Goal: Task Accomplishment & Management: Manage account settings

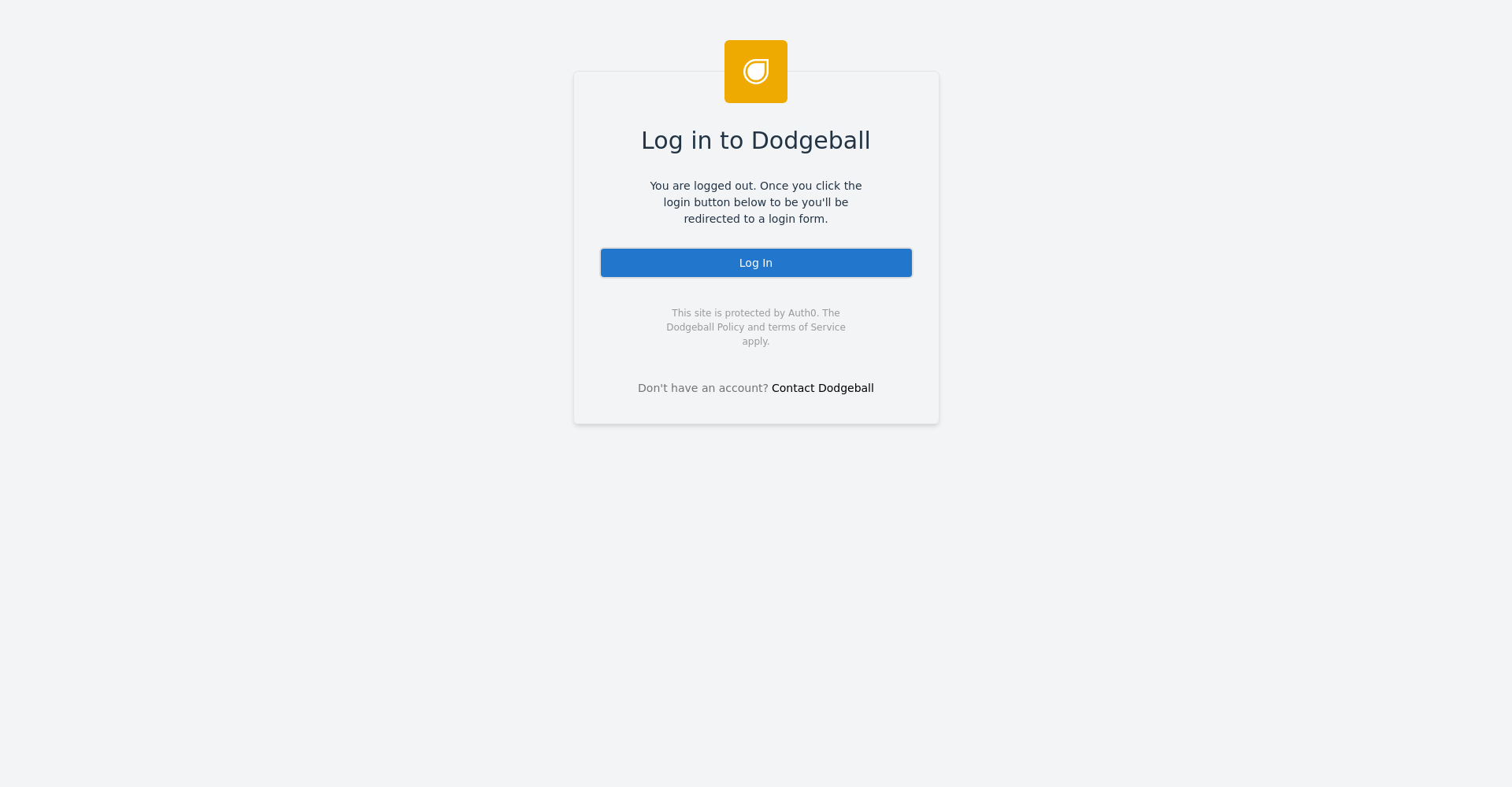
click at [780, 267] on div "Log In" at bounding box center [756, 263] width 314 height 32
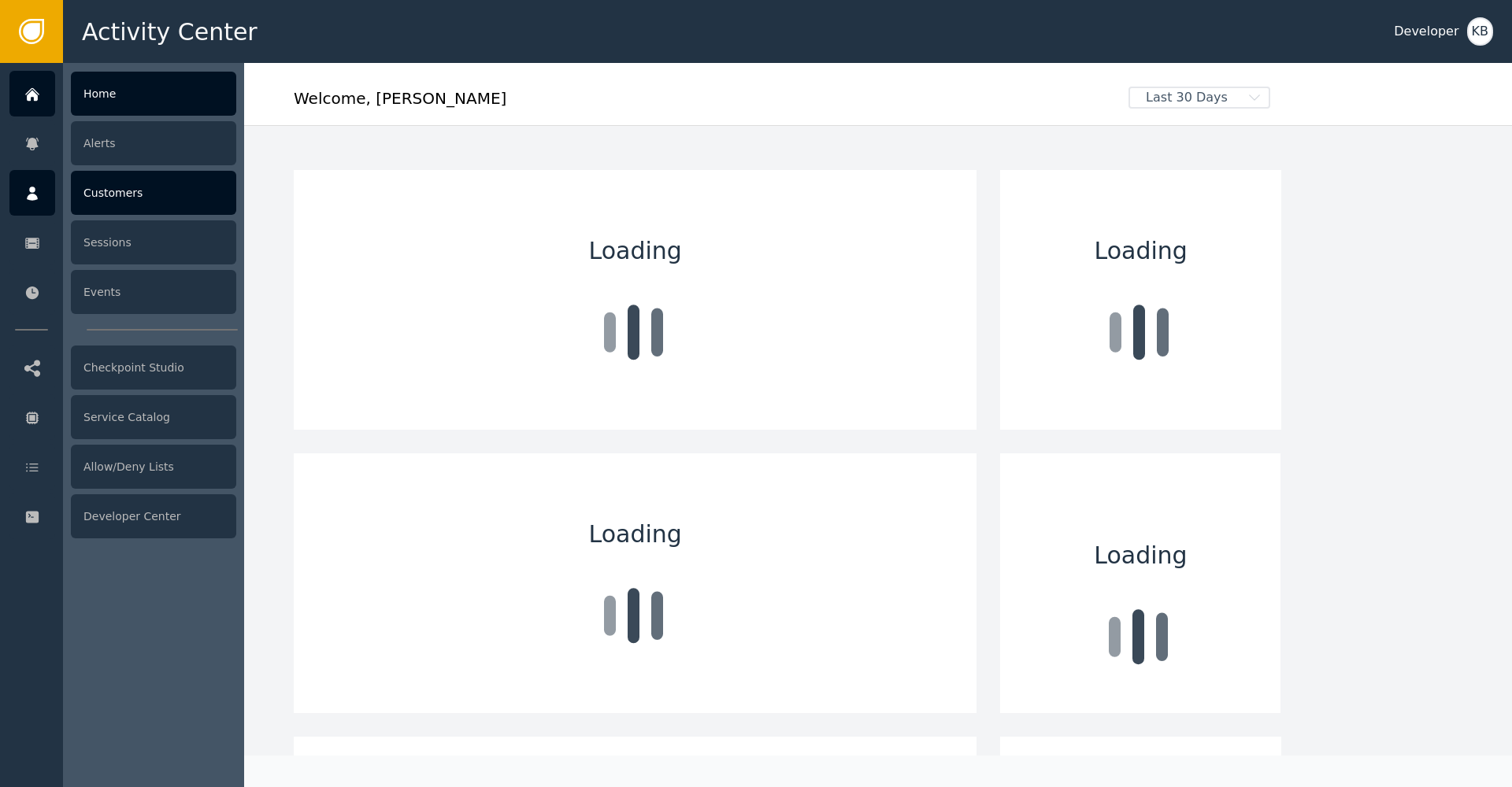
click at [151, 199] on div "Customers" at bounding box center [153, 192] width 165 height 44
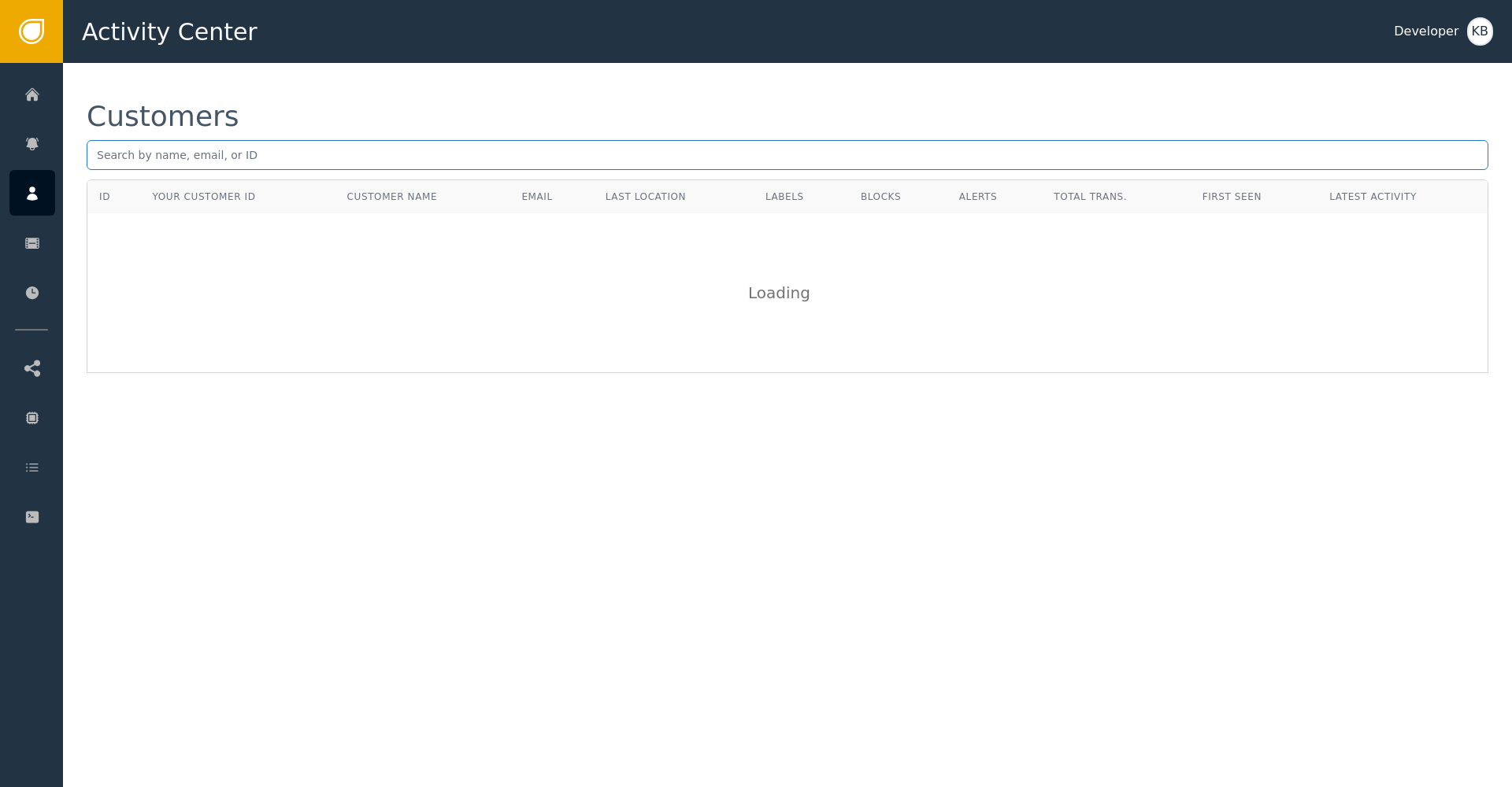
click at [336, 152] on input "text" at bounding box center [788, 155] width 1402 height 30
paste input "mobad107@gmail.com"
type input "mobad107@gmail.com"
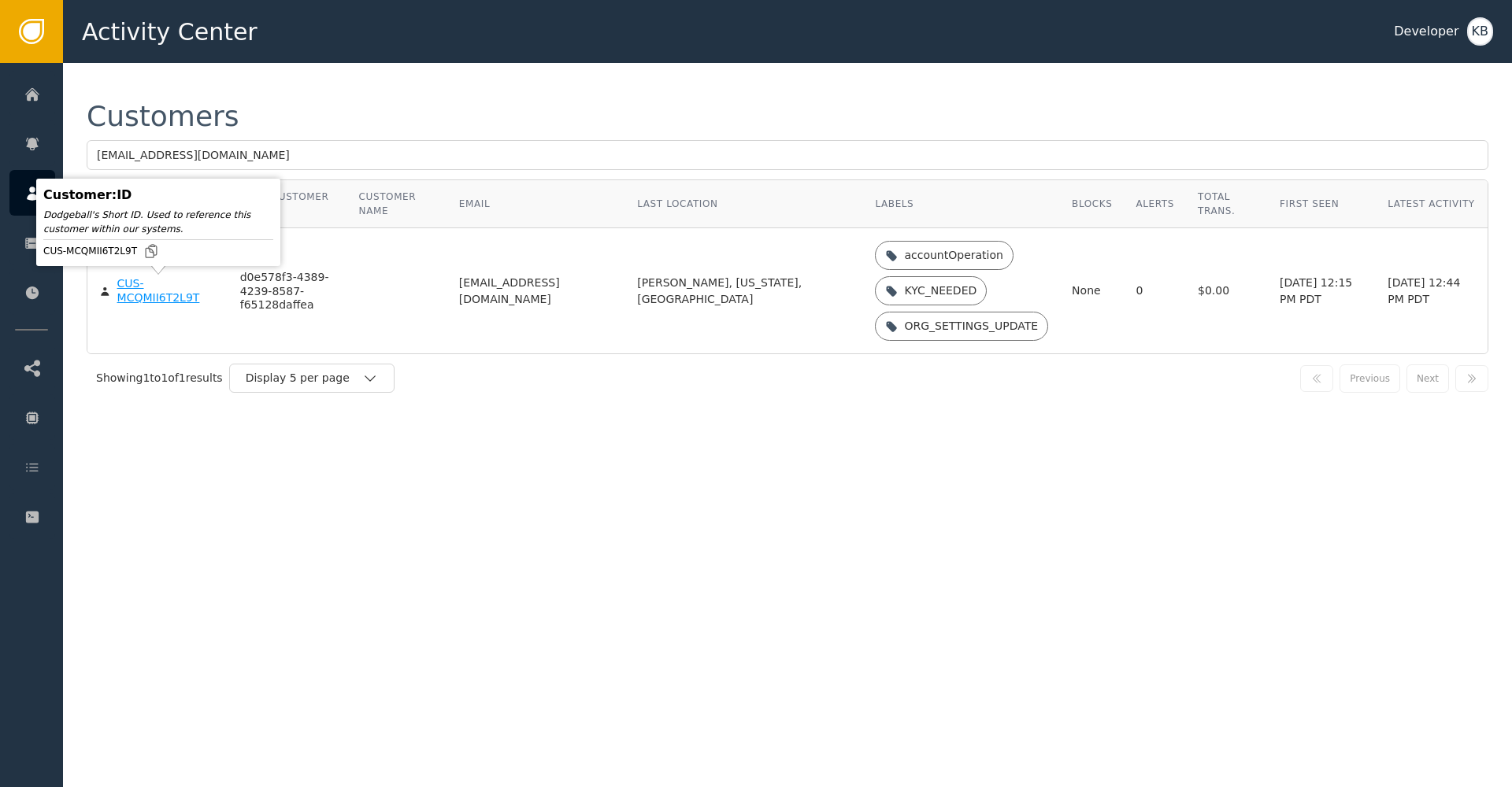
click at [128, 288] on div "CUS-MCQMII6T2L9T" at bounding box center [166, 291] width 99 height 27
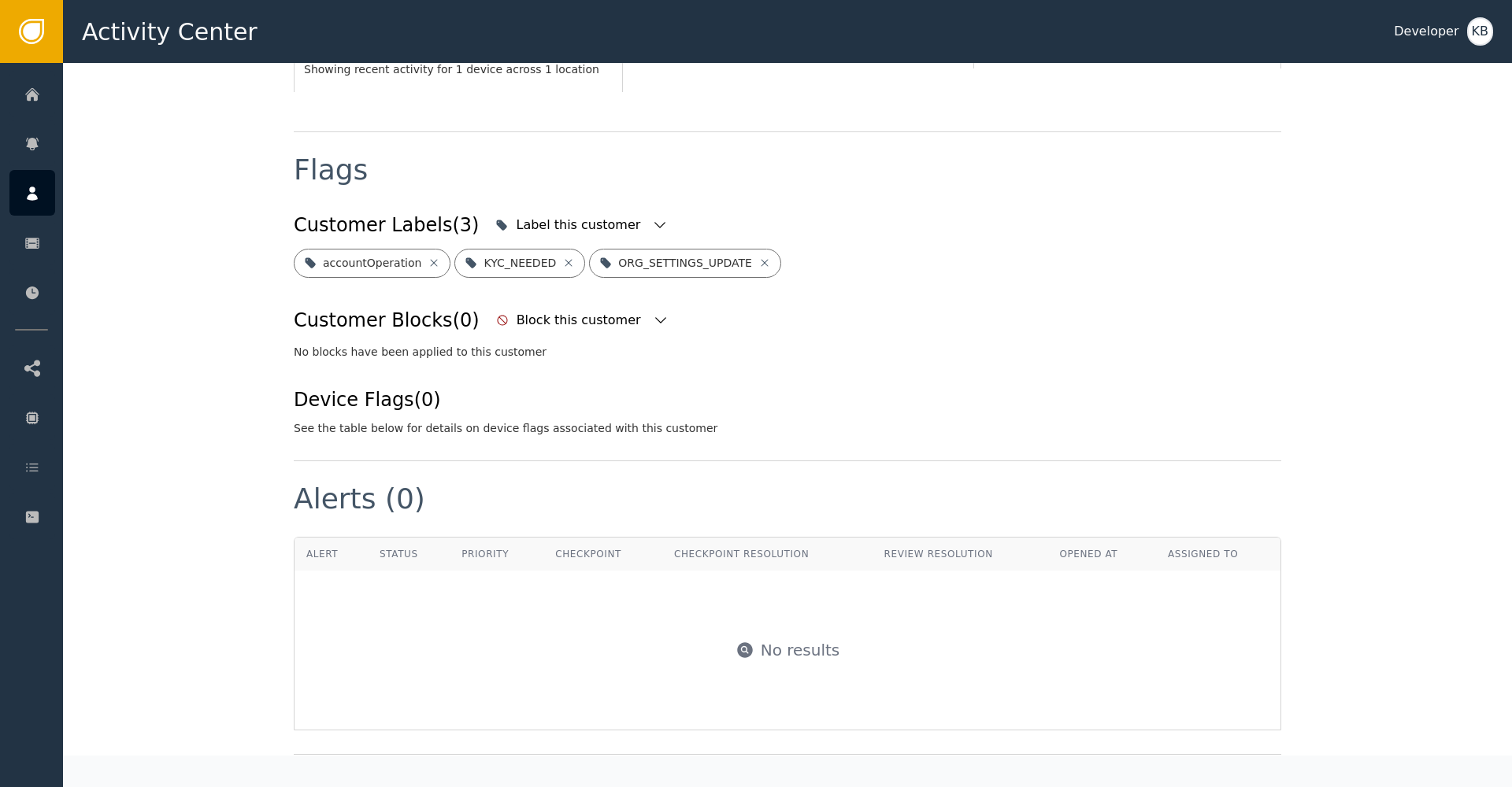
scroll to position [458, 0]
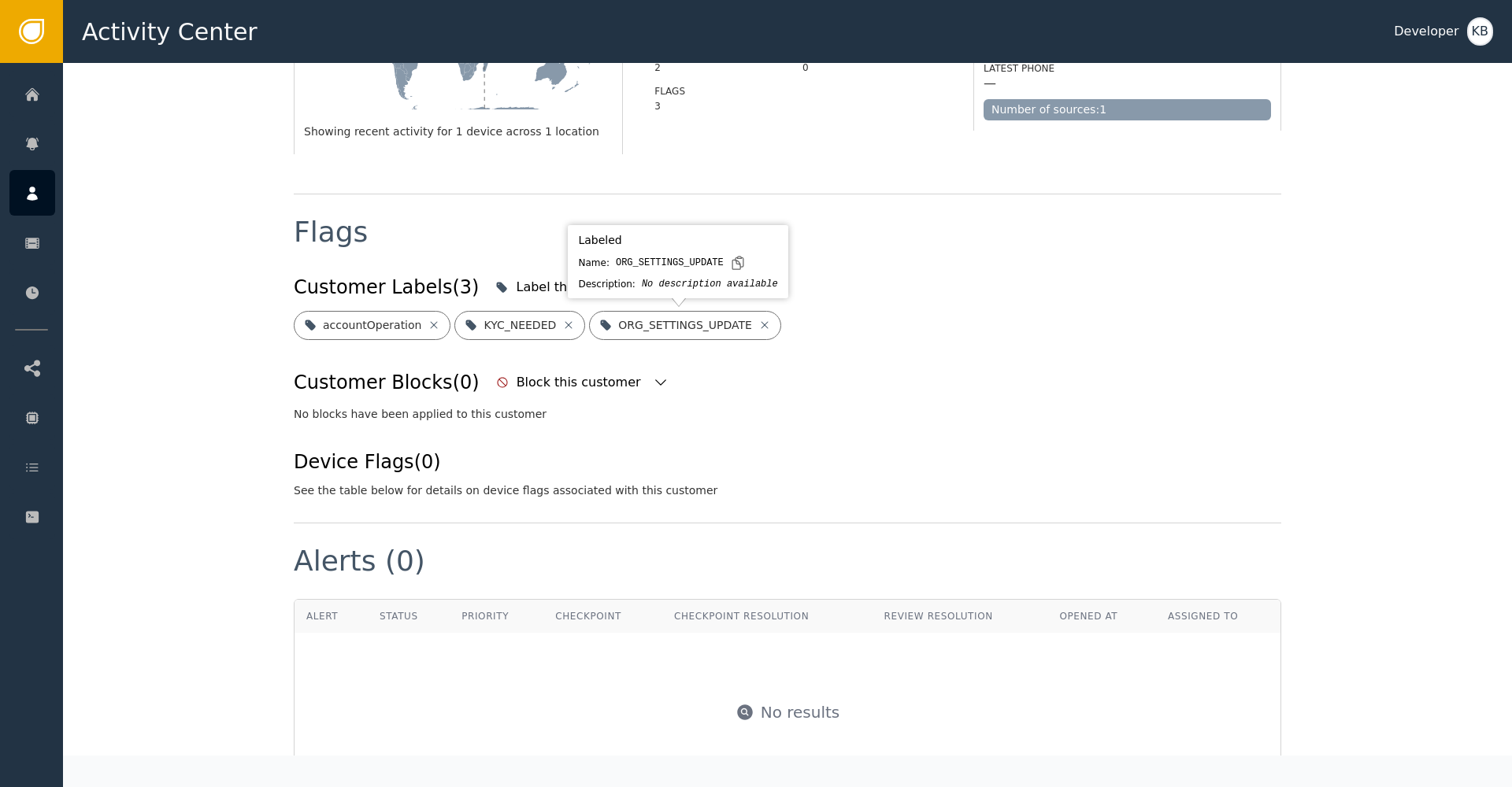
click at [627, 294] on div "Labeled Name: ORG_SETTINGS_UPDATE Description: No description available" at bounding box center [678, 262] width 212 height 65
click at [473, 196] on div "Flags Customer Labels (3) Label this customer accountOperation KYC_NEEDED ORG_S…" at bounding box center [787, 358] width 988 height 329
drag, startPoint x: 936, startPoint y: 217, endPoint x: 715, endPoint y: 239, distance: 222.1
click at [934, 217] on div "Flags Customer Labels (3) Label this customer accountOperation KYC_NEEDED ORG_S…" at bounding box center [787, 358] width 988 height 329
click at [619, 277] on div "Label this customer" at bounding box center [581, 287] width 180 height 34
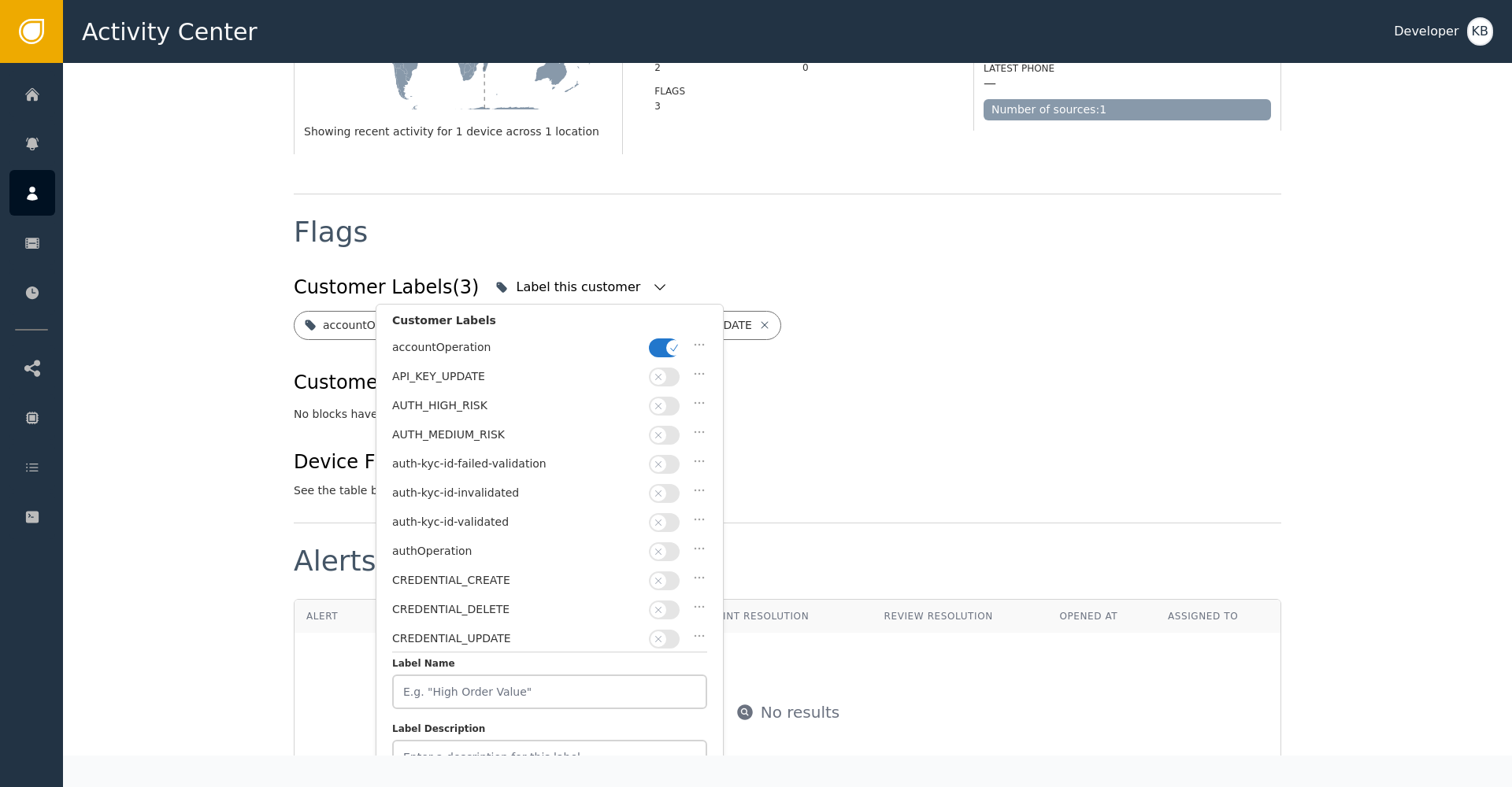
click at [679, 350] on span "button" at bounding box center [674, 347] width 15 height 15
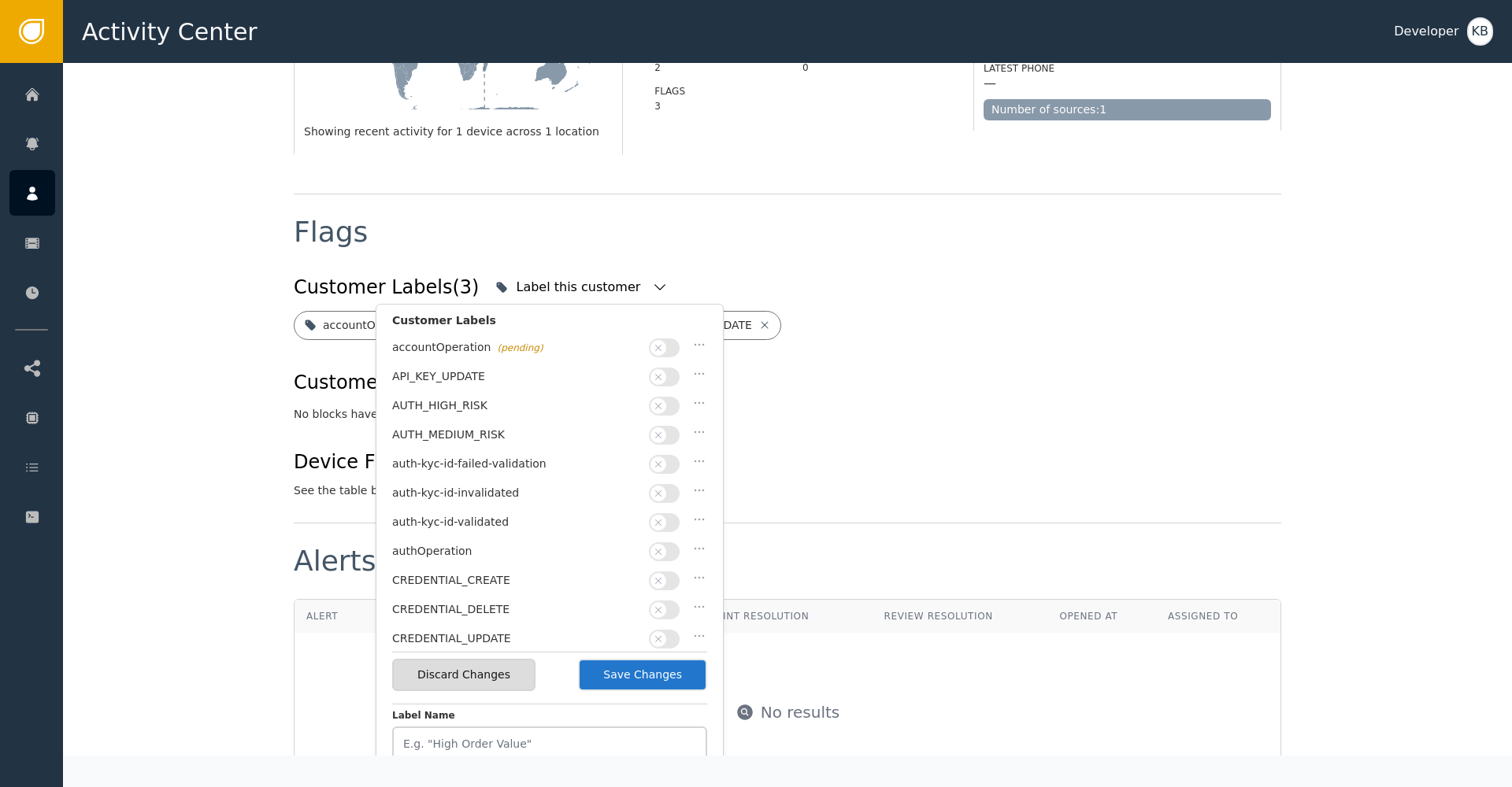
scroll to position [321, 0]
click at [661, 425] on button "button" at bounding box center [665, 434] width 31 height 19
click at [661, 571] on button "button" at bounding box center [665, 580] width 31 height 19
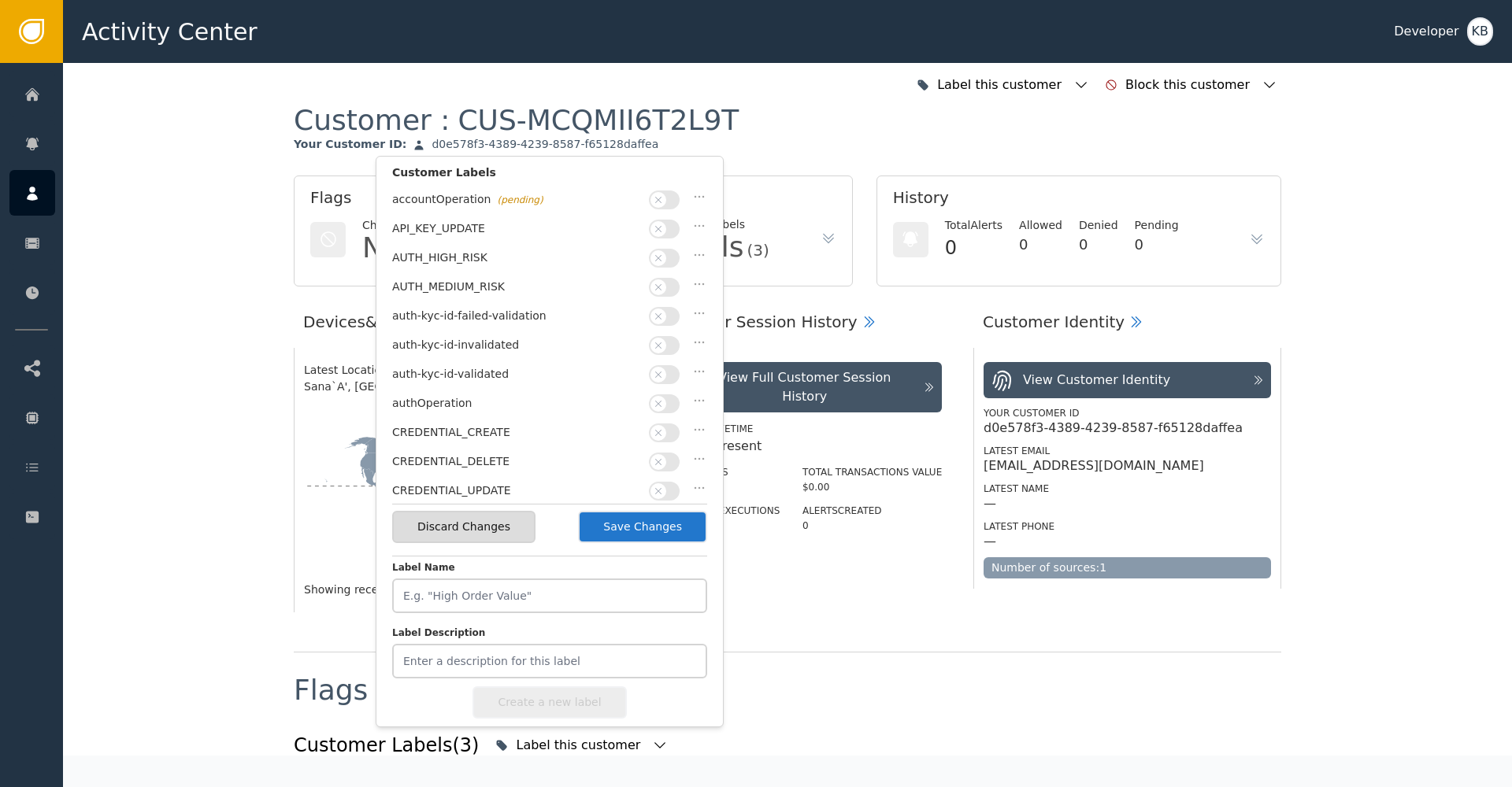
scroll to position [0, 0]
click at [678, 372] on button "button" at bounding box center [665, 374] width 31 height 19
click at [658, 533] on button "Save Changes" at bounding box center [642, 528] width 129 height 33
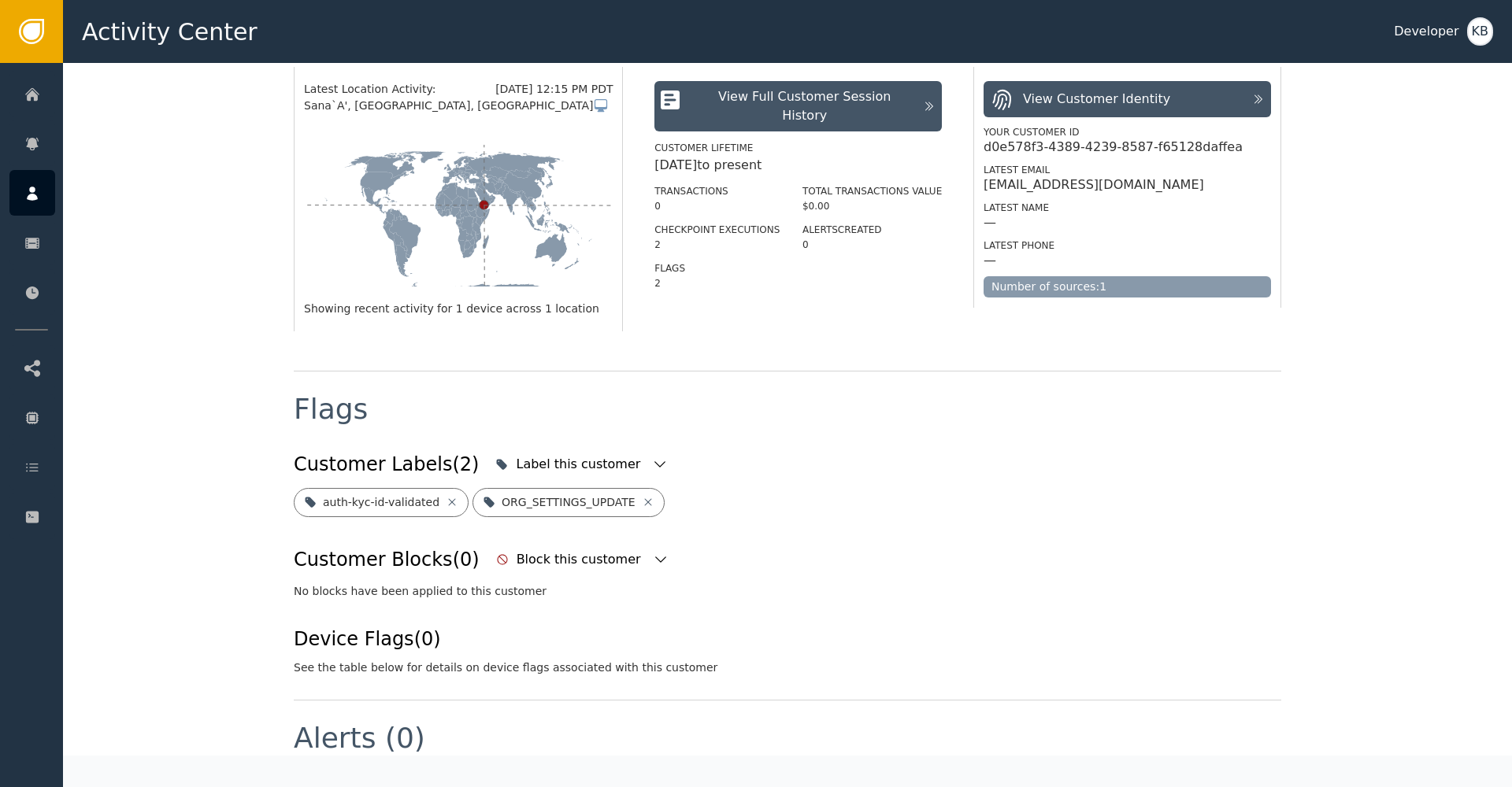
scroll to position [526, 0]
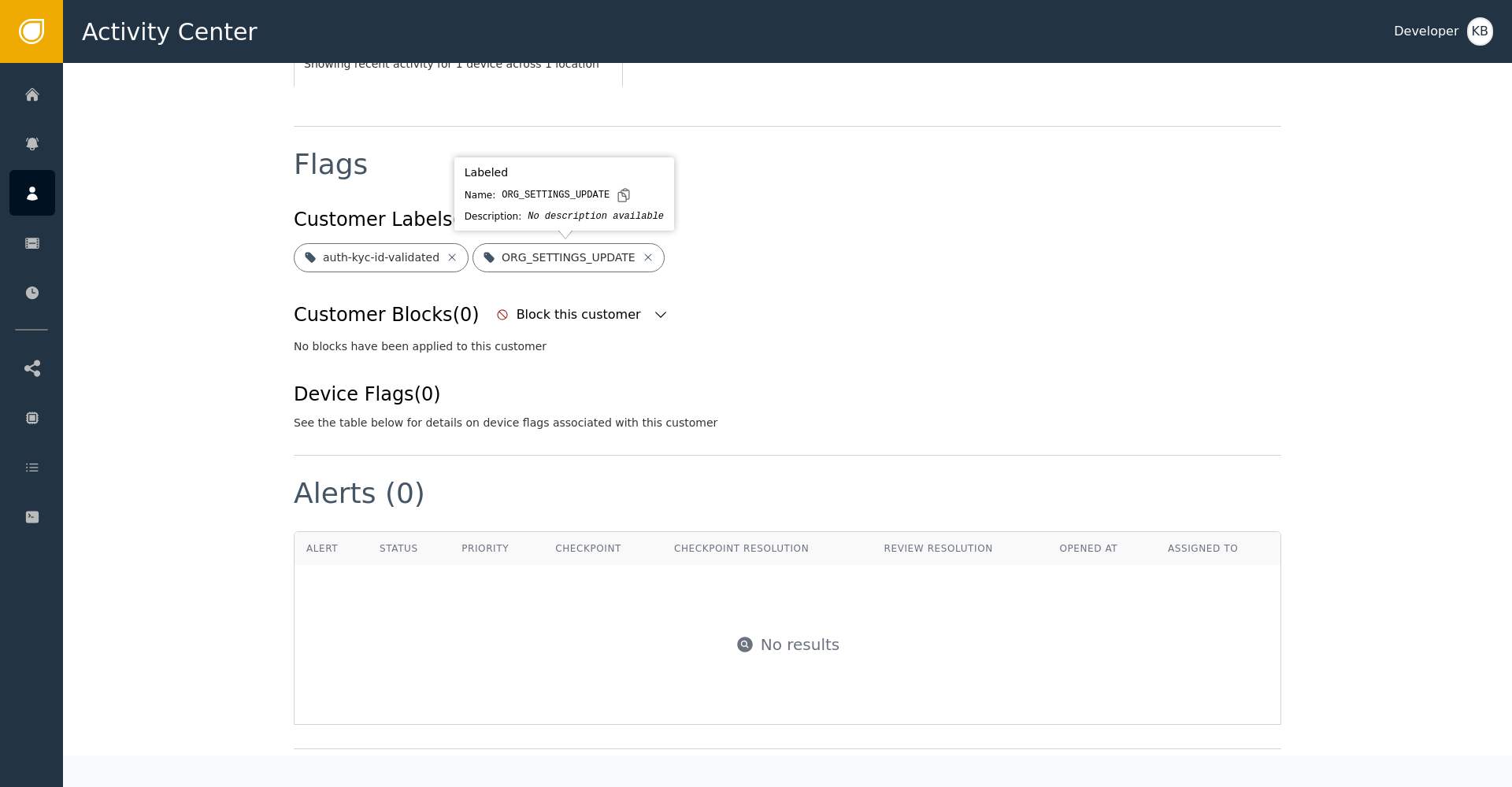
drag, startPoint x: 641, startPoint y: 258, endPoint x: 658, endPoint y: 262, distance: 17.5
click at [642, 258] on icon at bounding box center [649, 257] width 13 height 13
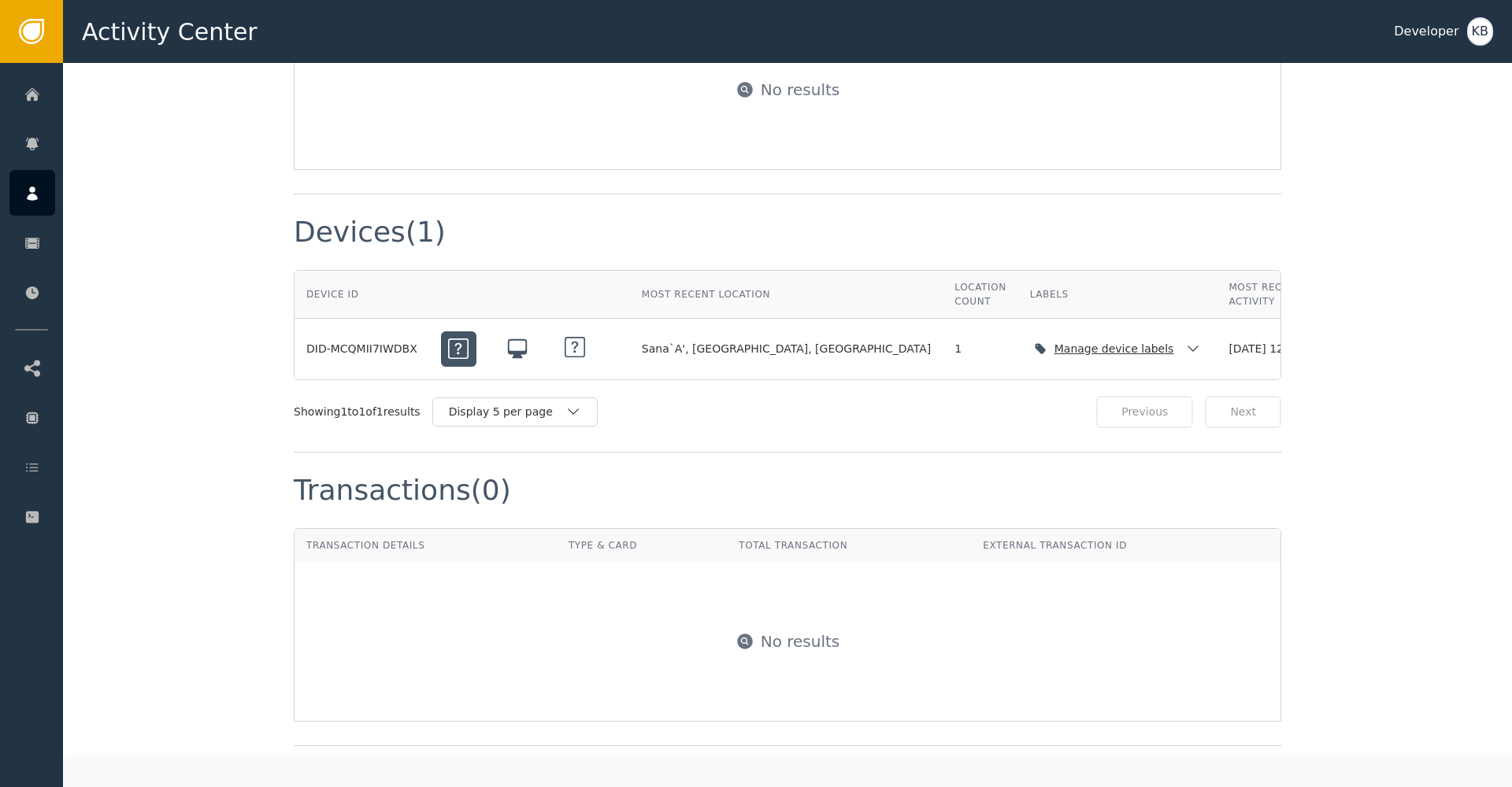
scroll to position [1083, 0]
click at [1078, 335] on div "Manage device labels" at bounding box center [1118, 348] width 176 height 33
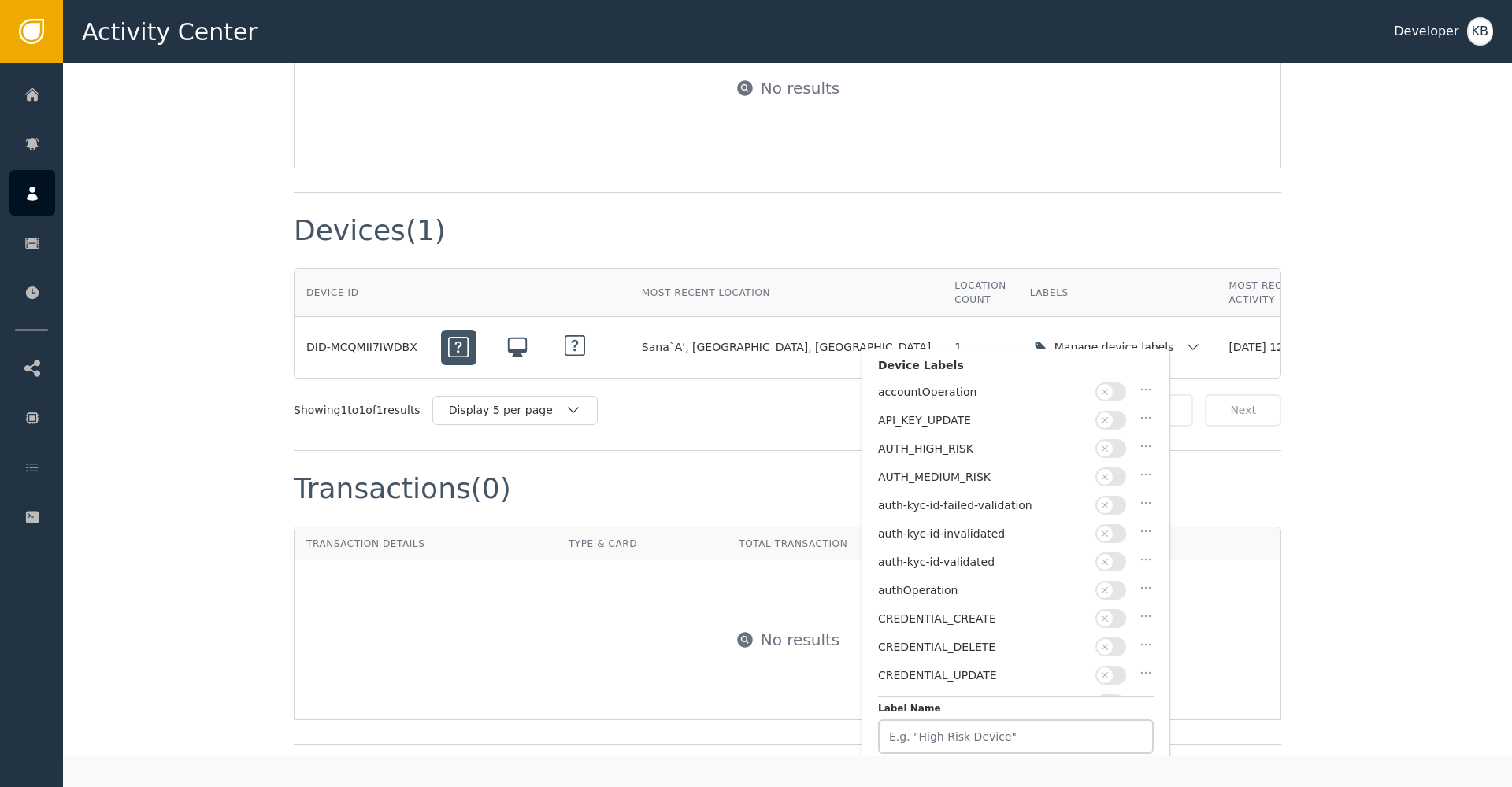
click at [1048, 277] on th "Labels" at bounding box center [1118, 293] width 200 height 48
